Goal: Task Accomplishment & Management: Manage account settings

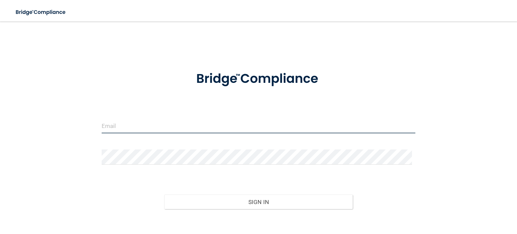
click at [129, 122] on input "email" at bounding box center [259, 125] width 314 height 15
type input "[EMAIL_ADDRESS][DOMAIN_NAME]"
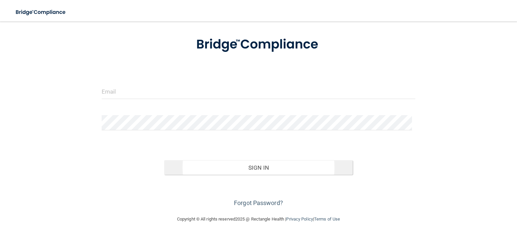
scroll to position [35, 0]
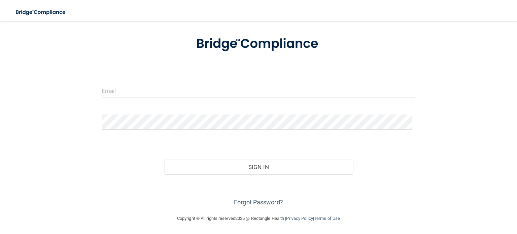
click at [156, 91] on input "email" at bounding box center [259, 90] width 314 height 15
type input "[EMAIL_ADDRESS][DOMAIN_NAME]"
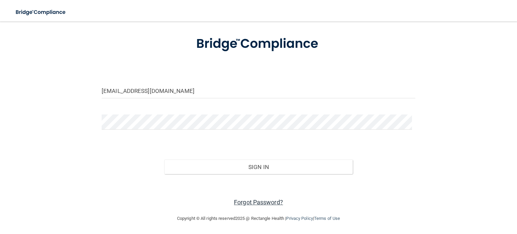
click at [247, 203] on link "Forgot Password?" at bounding box center [258, 202] width 49 height 7
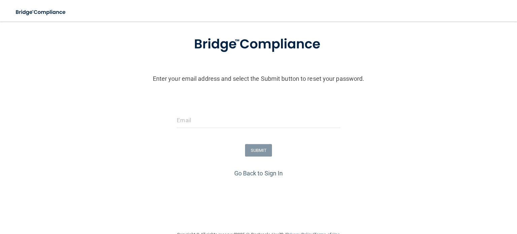
scroll to position [52, 0]
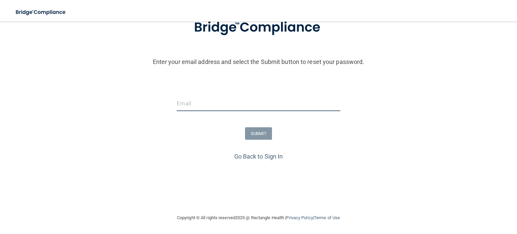
click at [197, 98] on input "email" at bounding box center [258, 103] width 163 height 15
type input "[EMAIL_ADDRESS][DOMAIN_NAME]"
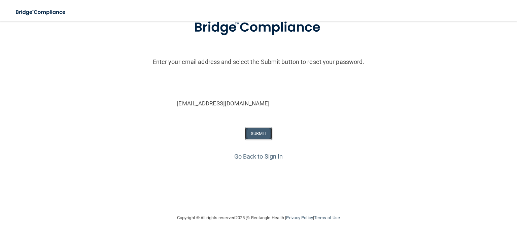
click at [253, 133] on button "SUBMIT" at bounding box center [258, 133] width 27 height 12
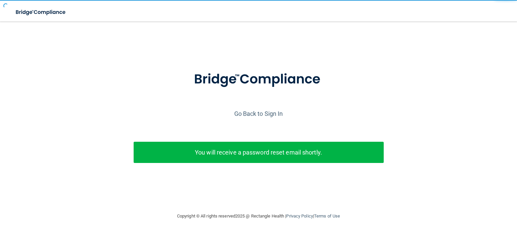
scroll to position [0, 0]
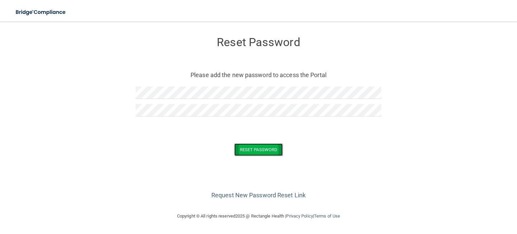
click at [252, 148] on button "Reset Password" at bounding box center [258, 149] width 49 height 12
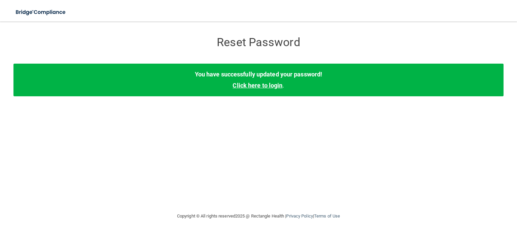
click at [255, 84] on link "Click here to login" at bounding box center [258, 85] width 50 height 7
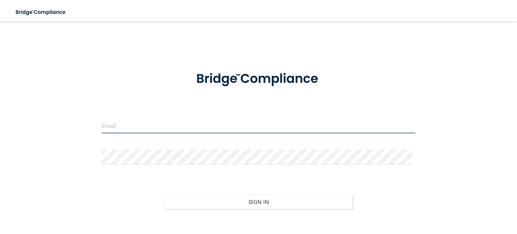
drag, startPoint x: 146, startPoint y: 131, endPoint x: 147, endPoint y: 126, distance: 4.8
click at [146, 128] on input "email" at bounding box center [259, 125] width 314 height 15
type input "[EMAIL_ADDRESS][DOMAIN_NAME]"
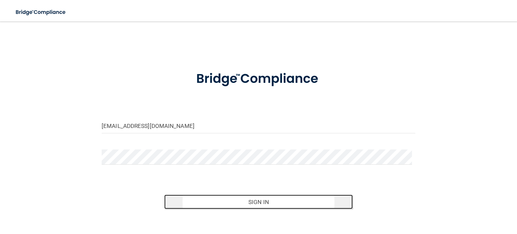
click at [237, 202] on button "Sign In" at bounding box center [258, 202] width 188 height 15
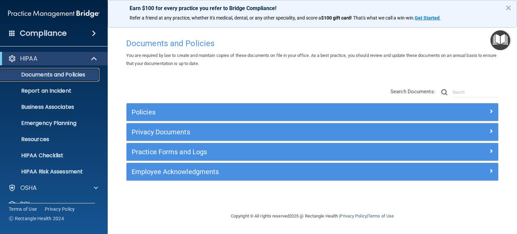
click at [77, 75] on p "Documents and Policies" at bounding box center [50, 74] width 92 height 7
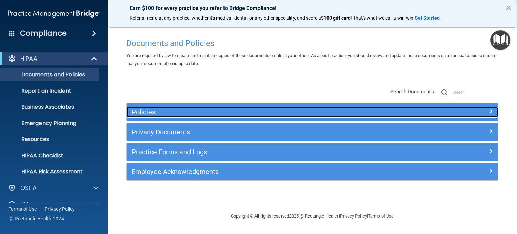
click at [147, 111] on h5 "Policies" at bounding box center [266, 111] width 269 height 7
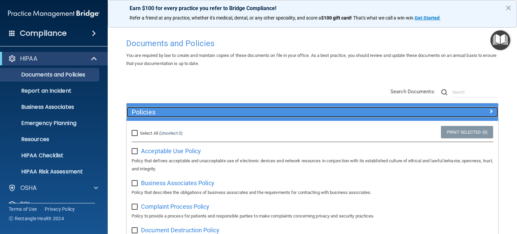
click at [147, 111] on h5 "Policies" at bounding box center [266, 111] width 269 height 7
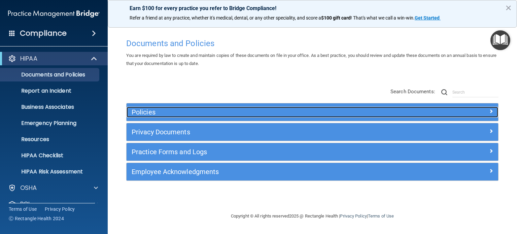
click at [147, 111] on h5 "Policies" at bounding box center [266, 111] width 269 height 7
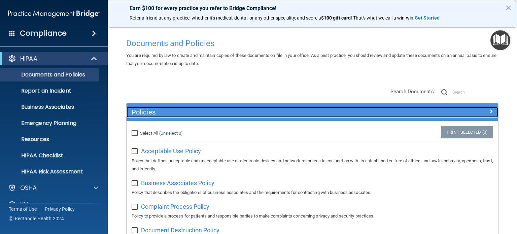
scroll to position [34, 0]
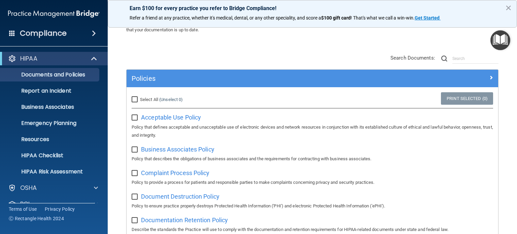
click at [134, 98] on input "Select All (Unselect 0) Unselect All" at bounding box center [136, 99] width 8 height 5
checkbox input "true"
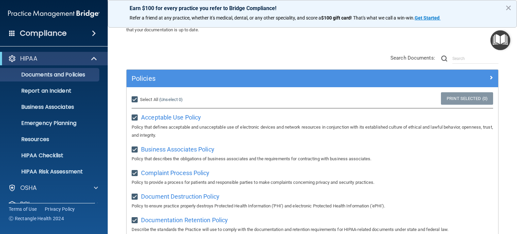
checkbox input "true"
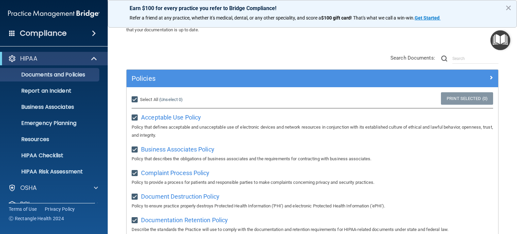
checkbox input "true"
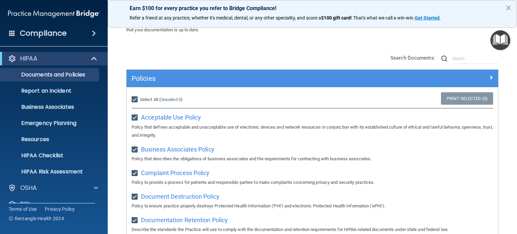
checkbox input "true"
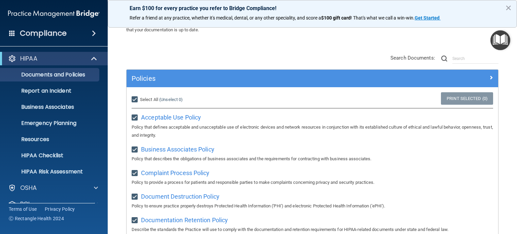
checkbox input "true"
click at [449, 98] on link "Print Selected (21)" at bounding box center [466, 98] width 55 height 12
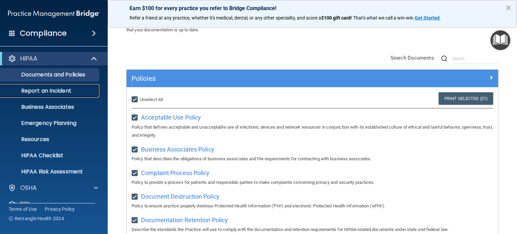
click at [63, 89] on p "Report an Incident" at bounding box center [50, 91] width 92 height 7
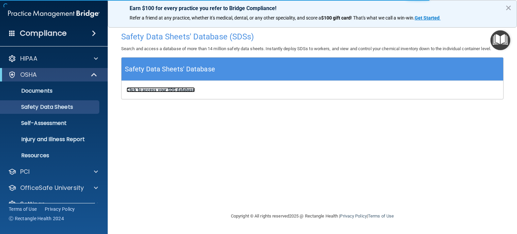
click at [182, 88] on b "Click to access your SDS database" at bounding box center [161, 89] width 68 height 5
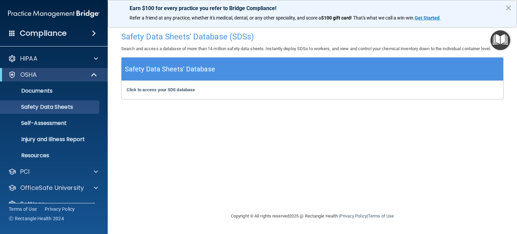
click at [132, 182] on div "Safety Data Sheets' Database (SDSs) Search and access a database of more than 1…" at bounding box center [312, 116] width 383 height 177
click at [64, 124] on p "Self-Assessment" at bounding box center [50, 123] width 92 height 7
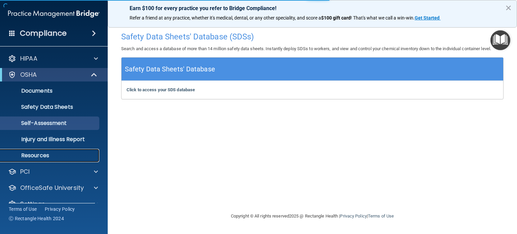
click at [56, 157] on p "Resources" at bounding box center [50, 155] width 92 height 7
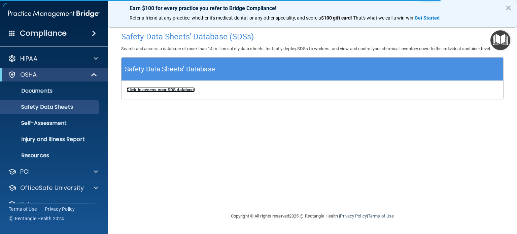
click at [181, 89] on b "Click to access your SDS database" at bounding box center [161, 89] width 68 height 5
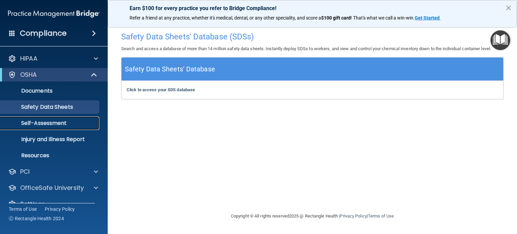
click at [50, 125] on p "Self-Assessment" at bounding box center [50, 123] width 92 height 7
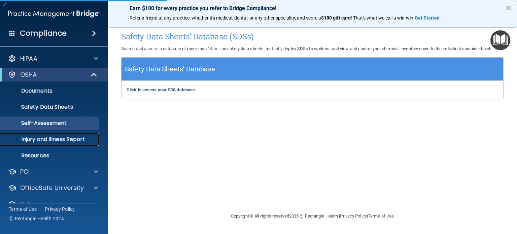
click at [54, 140] on p "Injury and Illness Report" at bounding box center [50, 139] width 92 height 7
